Goal: Information Seeking & Learning: Check status

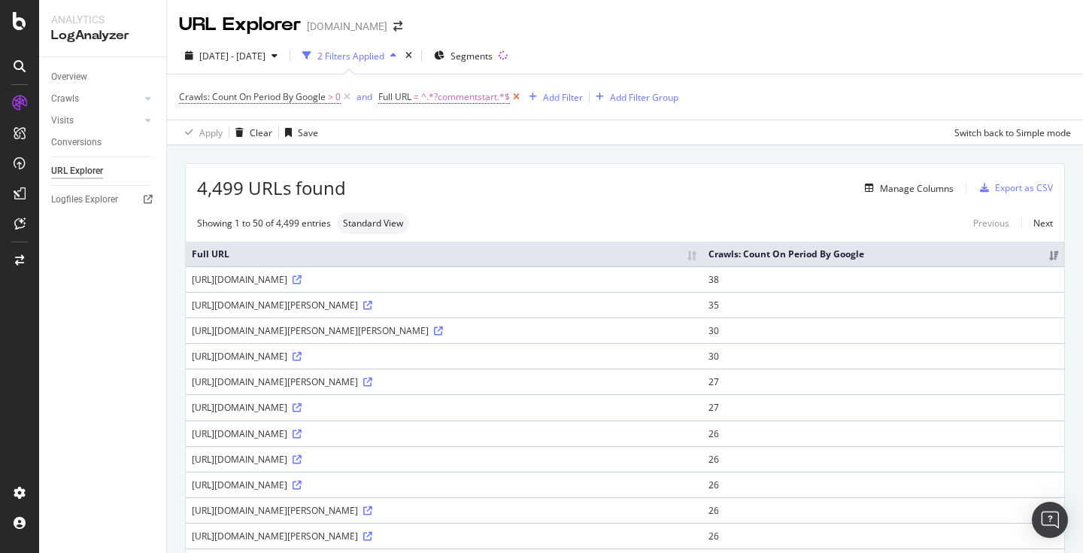
click at [514, 98] on icon at bounding box center [516, 96] width 13 height 15
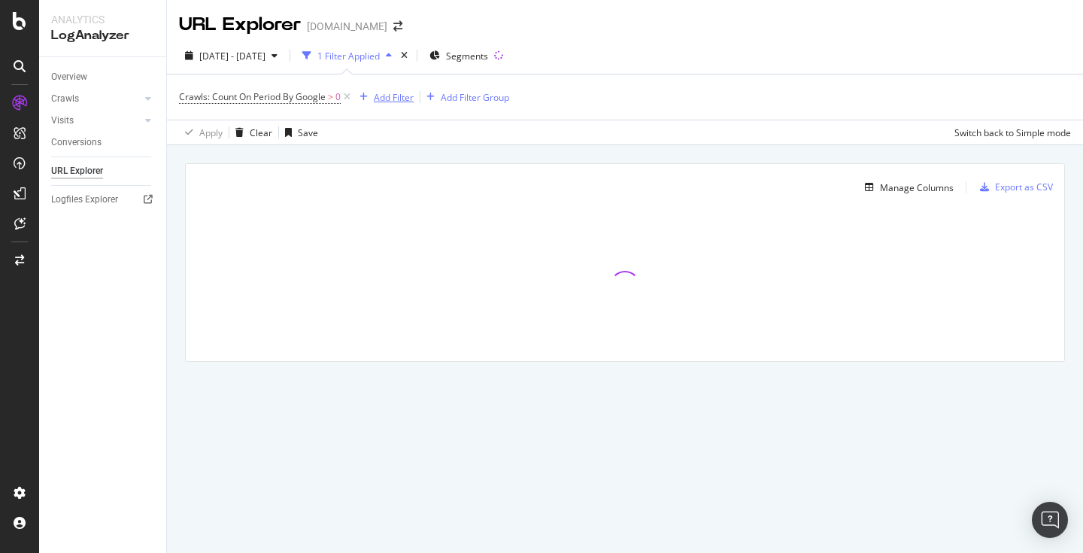
click at [388, 98] on div "Add Filter" at bounding box center [394, 97] width 40 height 13
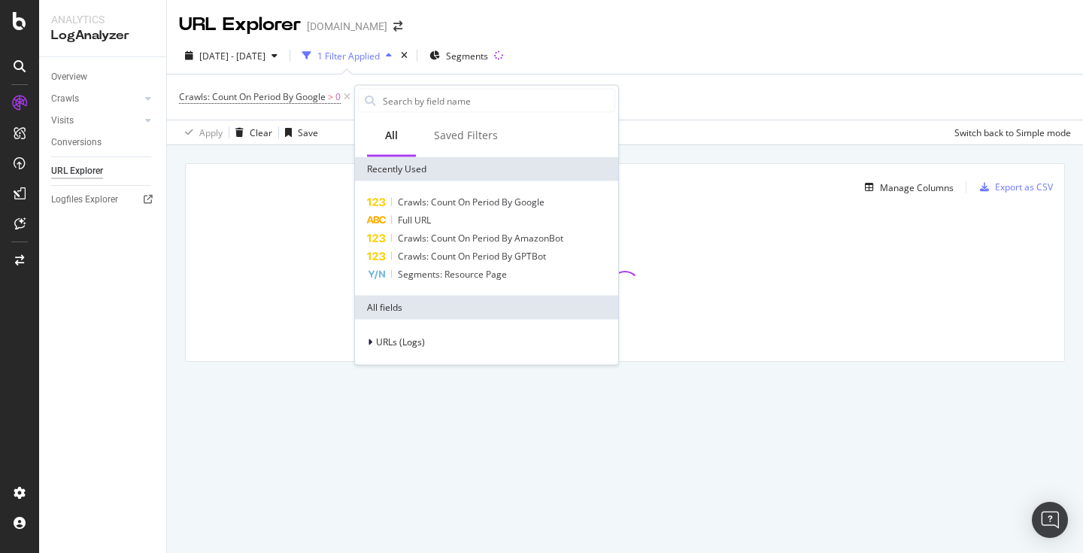
click at [388, 98] on input "text" at bounding box center [497, 100] width 233 height 23
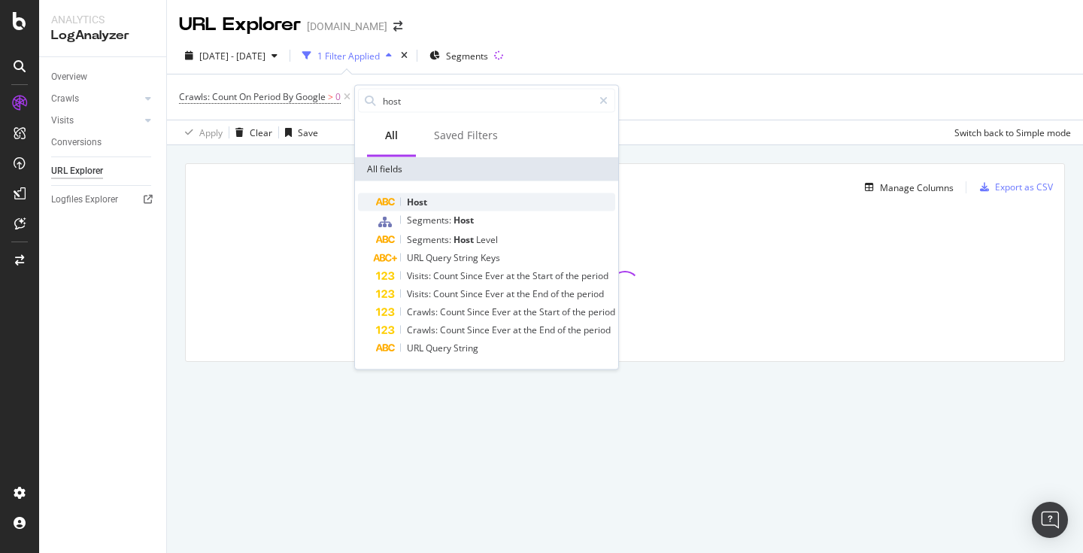
type input "host"
click at [414, 200] on span "Host" at bounding box center [417, 201] width 20 height 13
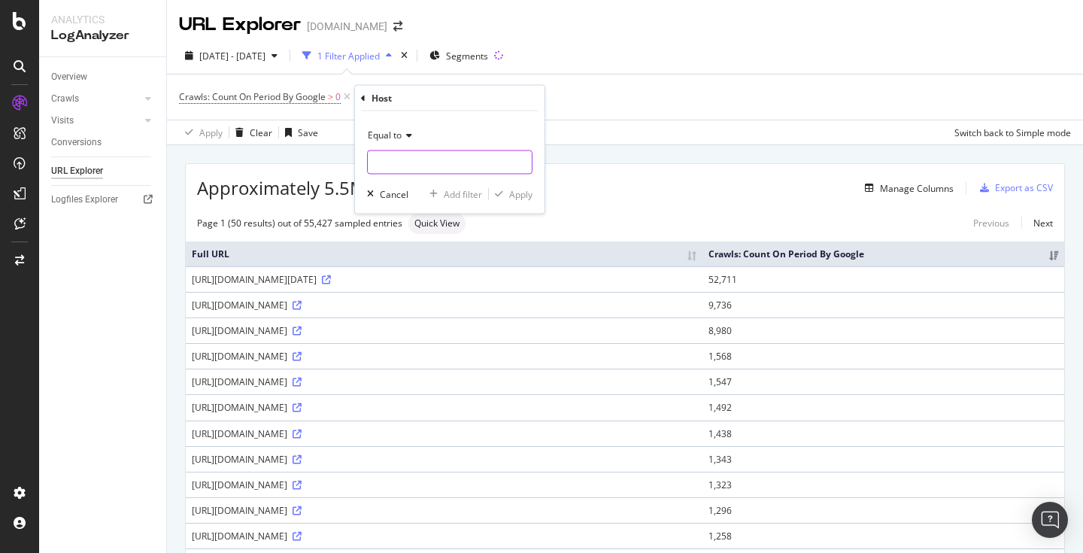
click at [405, 168] on input "text" at bounding box center [450, 162] width 164 height 24
click at [425, 180] on span "[DOMAIN_NAME]" at bounding box center [426, 182] width 111 height 13
type input "[DOMAIN_NAME]"
click at [514, 195] on div "Apply" at bounding box center [520, 193] width 23 height 13
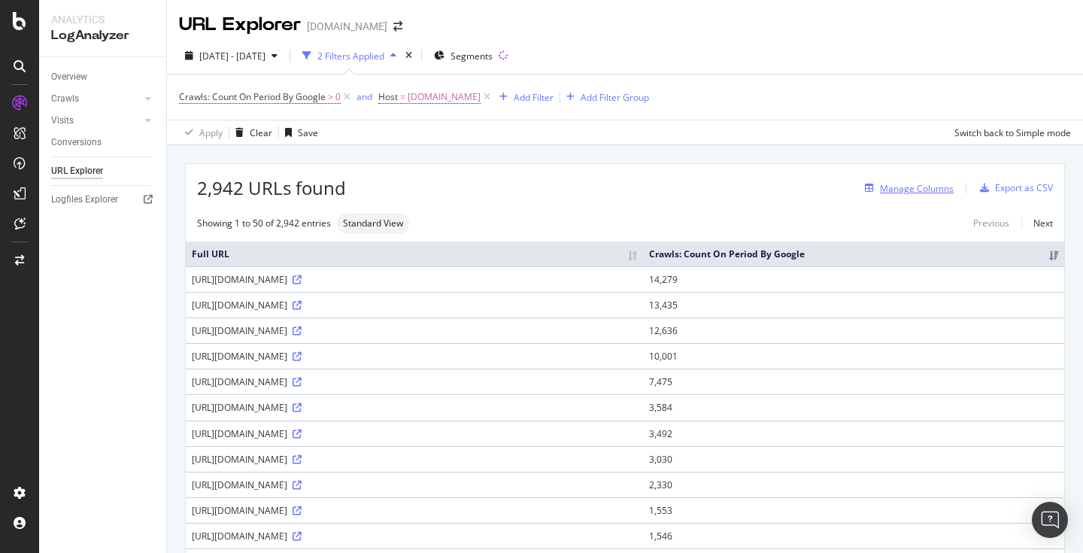
click at [941, 196] on div "Manage Columns" at bounding box center [906, 188] width 95 height 17
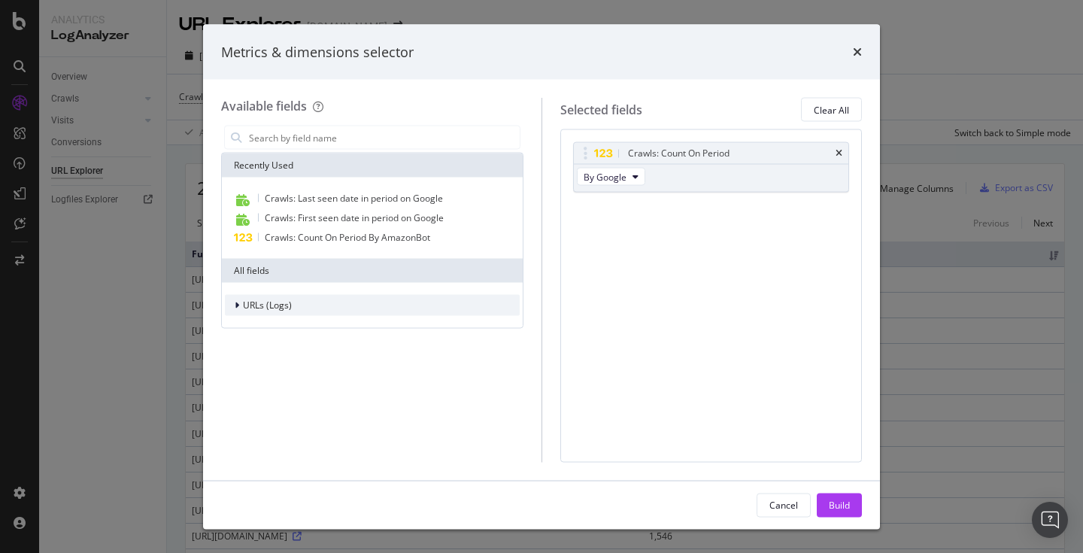
click at [235, 308] on icon "modal" at bounding box center [237, 305] width 5 height 9
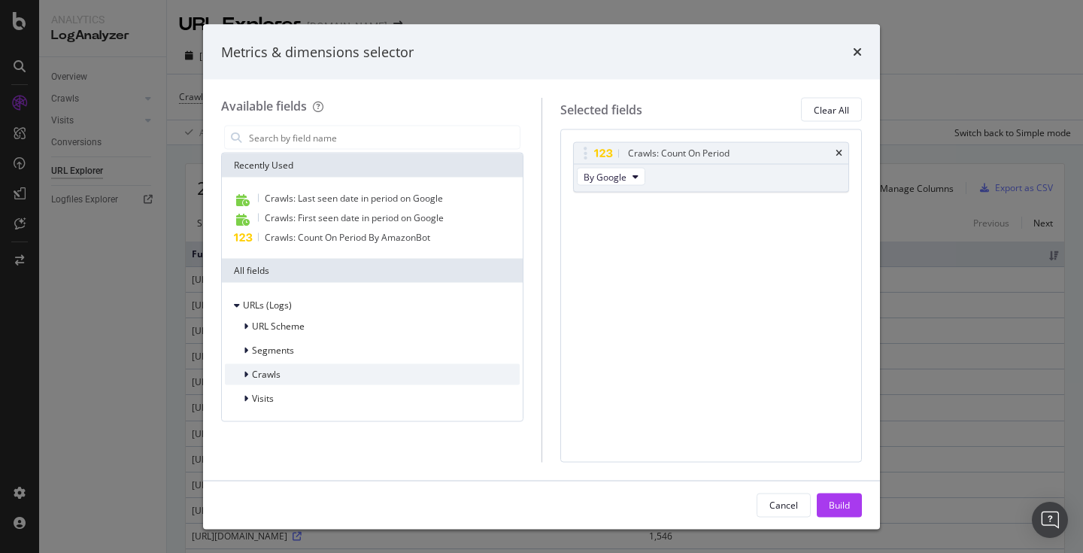
click at [250, 379] on div "modal" at bounding box center [247, 374] width 9 height 15
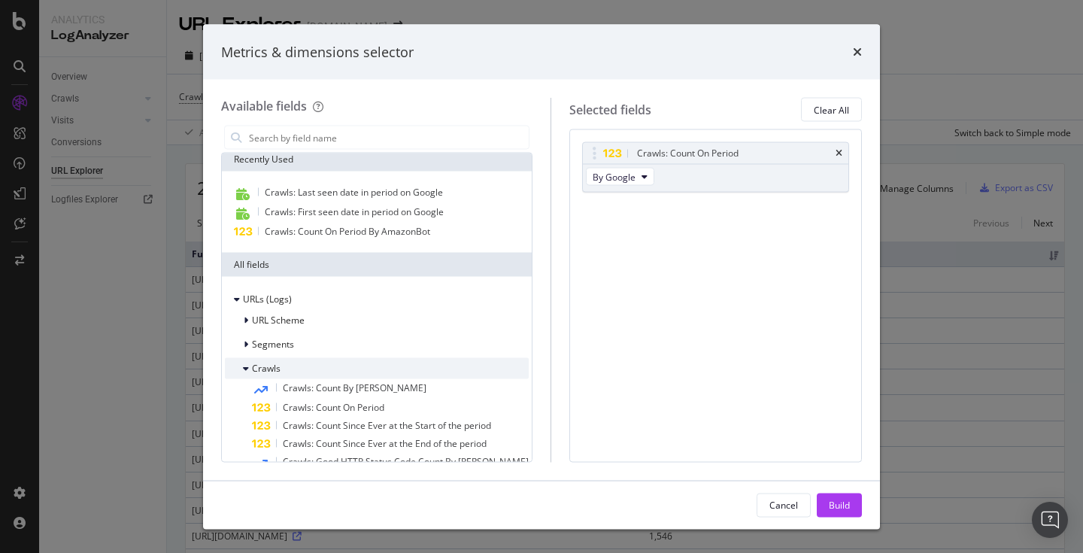
scroll to position [10, 0]
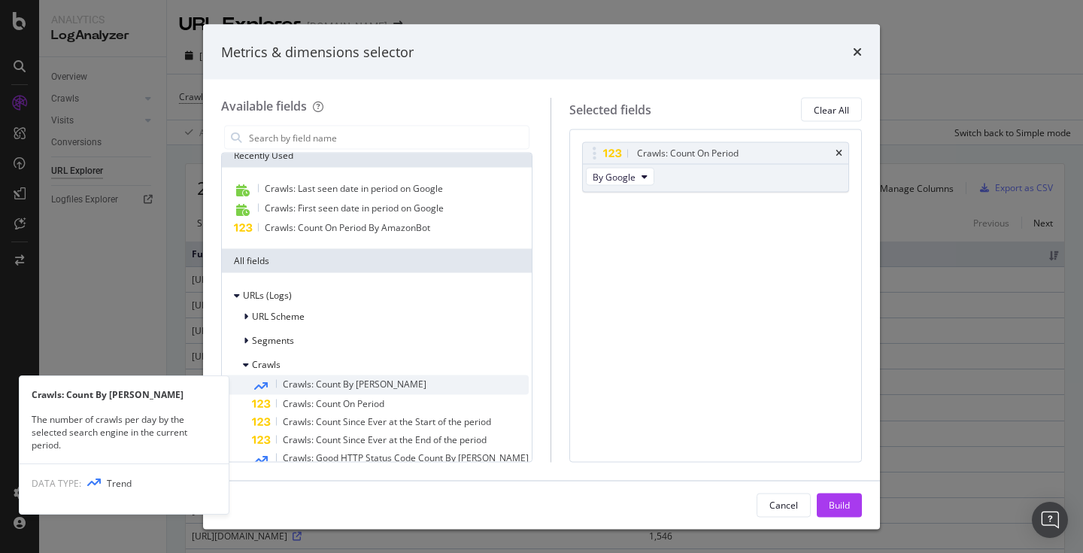
click at [295, 391] on div "Crawls: Count By [PERSON_NAME]" at bounding box center [390, 385] width 277 height 20
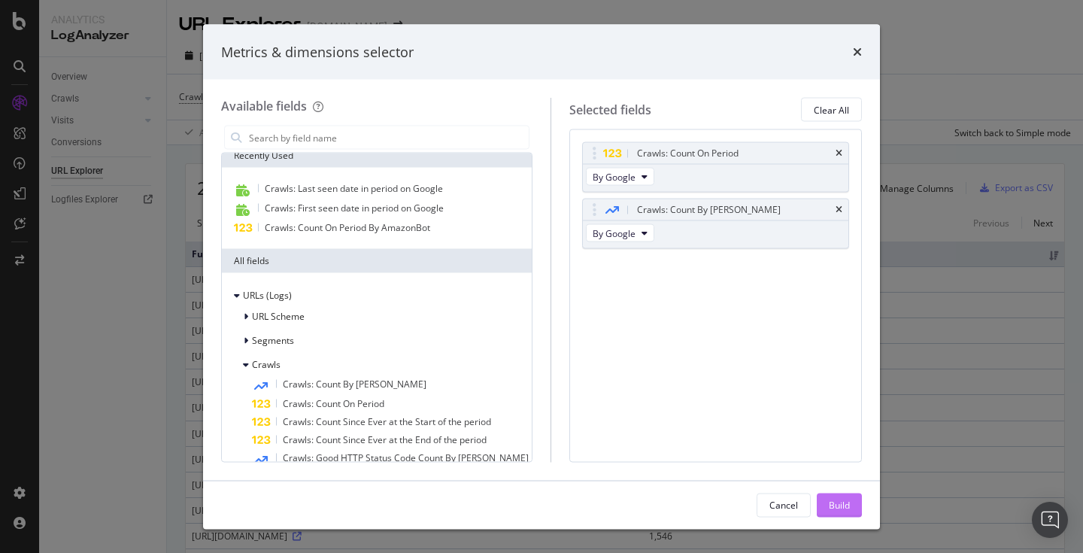
click at [840, 511] on div "Build" at bounding box center [839, 504] width 21 height 23
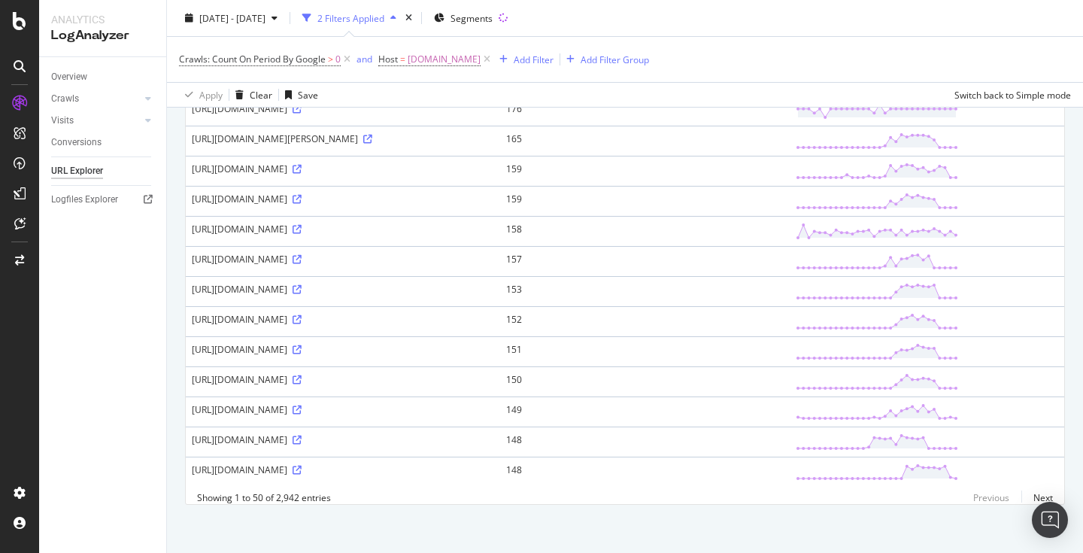
scroll to position [1288, 0]
